Goal: Task Accomplishment & Management: Use online tool/utility

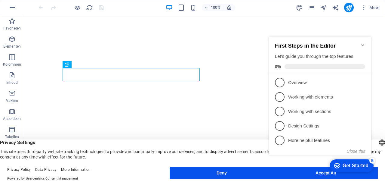
click at [307, 173] on div "checkmark Get Started 5 First Steps in the Editor Let's guide you through the t…" at bounding box center [322, 101] width 110 height 146
click at [362, 43] on icon "Minimize checklist" at bounding box center [363, 45] width 5 height 5
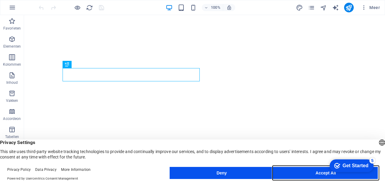
click at [317, 172] on button "Accept All" at bounding box center [326, 173] width 104 height 12
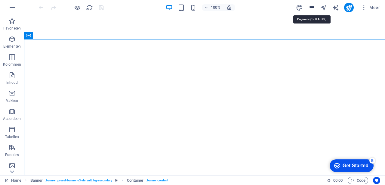
click at [310, 6] on icon "pages" at bounding box center [311, 7] width 7 height 7
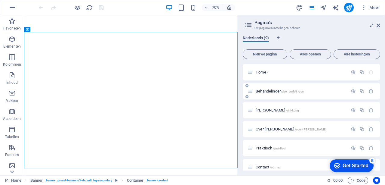
click at [272, 94] on div "Behandelingen /behandelingen" at bounding box center [298, 91] width 100 height 7
click at [310, 90] on p "Behandelingen /behandelingen" at bounding box center [301, 91] width 90 height 4
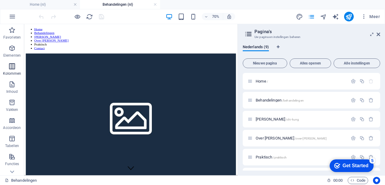
click at [14, 68] on icon "button" at bounding box center [11, 66] width 7 height 7
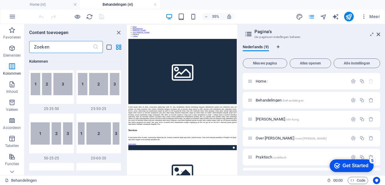
scroll to position [602, 0]
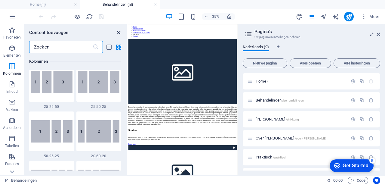
click at [120, 31] on icon "close panel" at bounding box center [118, 32] width 7 height 7
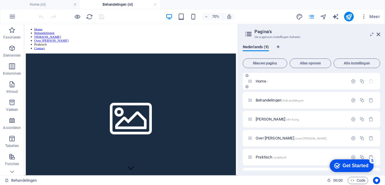
click at [264, 83] on span "Home /" at bounding box center [262, 81] width 12 height 5
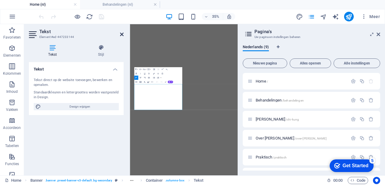
click at [120, 33] on icon at bounding box center [122, 34] width 4 height 5
click at [122, 33] on icon at bounding box center [122, 34] width 4 height 5
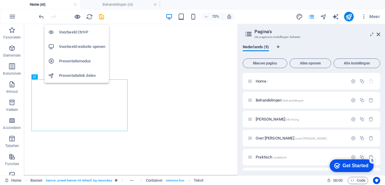
click at [78, 17] on icon "button" at bounding box center [77, 16] width 7 height 7
